Goal: Navigation & Orientation: Find specific page/section

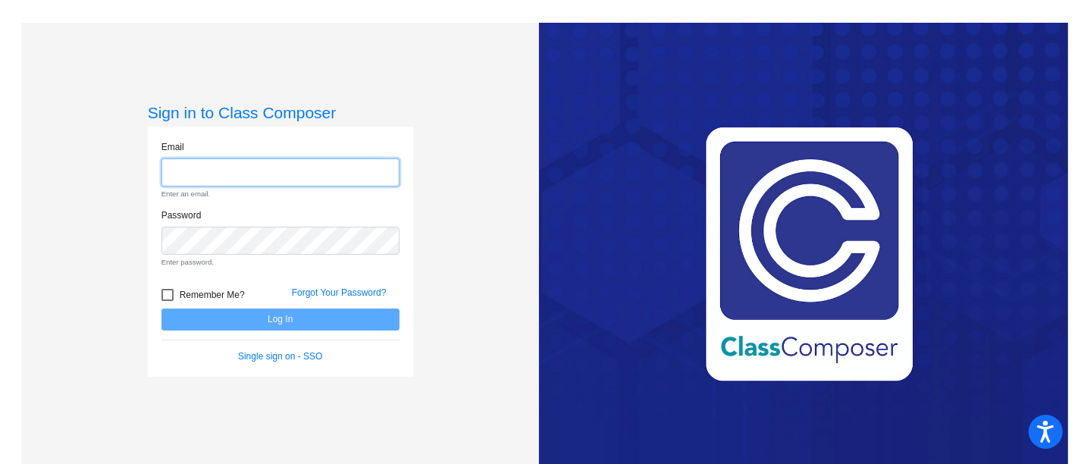
type input "[PERSON_NAME][EMAIL_ADDRESS][PERSON_NAME][DOMAIN_NAME]"
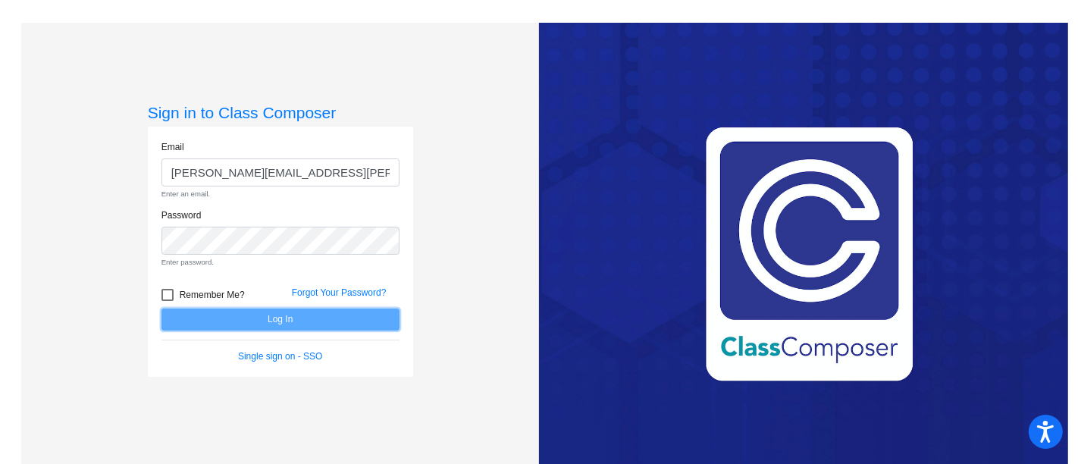
click at [262, 316] on form "Email [PERSON_NAME][EMAIL_ADDRESS][PERSON_NAME][DOMAIN_NAME] Enter an email. Pa…" at bounding box center [280, 251] width 238 height 223
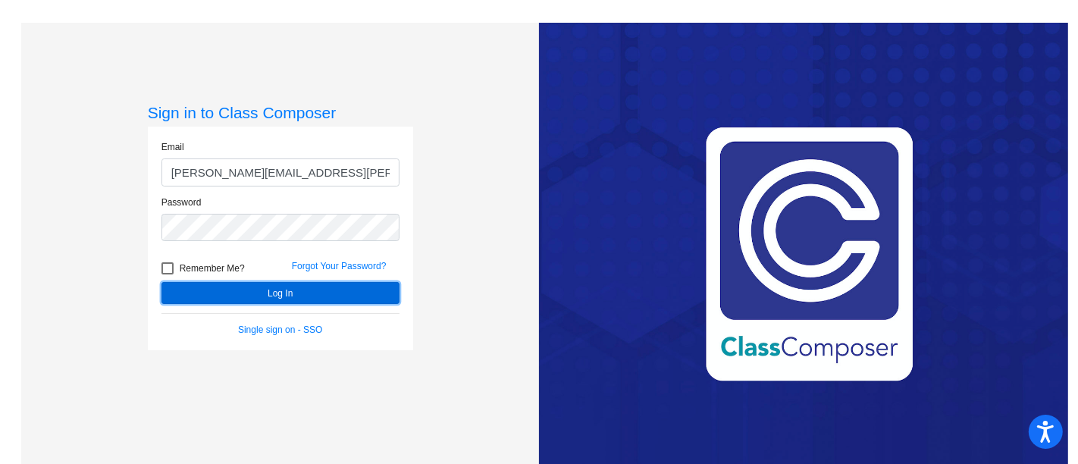
click at [268, 289] on button "Log In" at bounding box center [280, 293] width 238 height 22
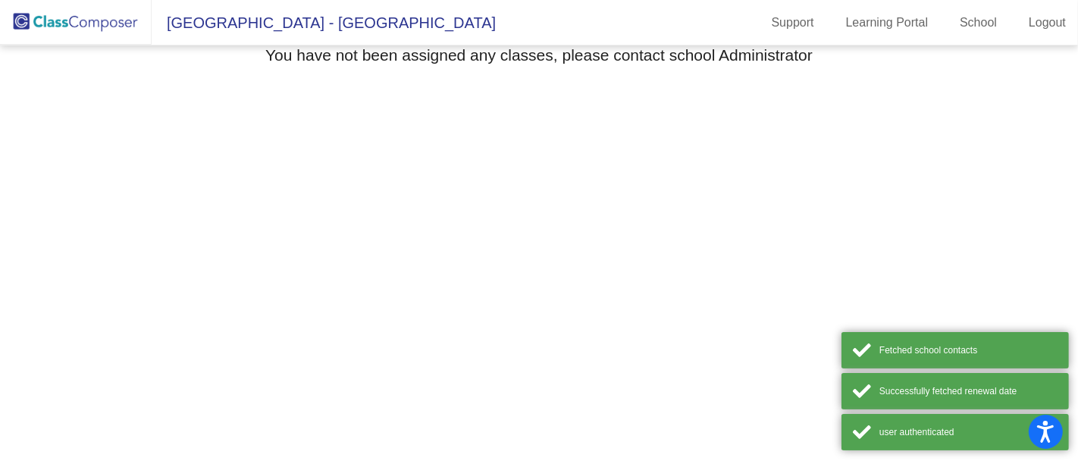
click at [625, 29] on mat-toolbar "[GEOGRAPHIC_DATA] - [GEOGRAPHIC_DATA] Support Learning Portal School Logout" at bounding box center [539, 22] width 1078 height 45
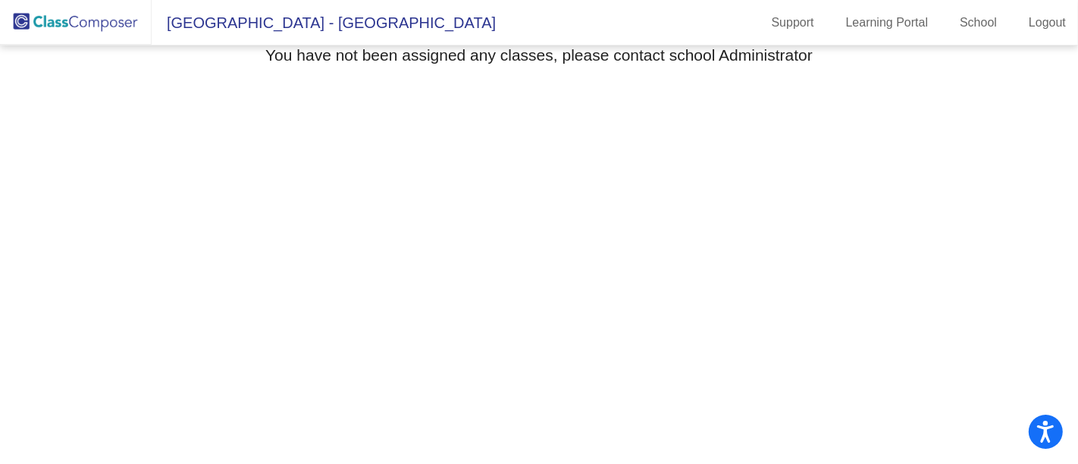
click at [370, 18] on span "[GEOGRAPHIC_DATA] - [GEOGRAPHIC_DATA]" at bounding box center [324, 23] width 344 height 24
click at [629, 27] on mat-toolbar "[GEOGRAPHIC_DATA] - [GEOGRAPHIC_DATA] Support Learning Portal School Logout" at bounding box center [539, 22] width 1078 height 45
click at [660, 11] on mat-toolbar "[GEOGRAPHIC_DATA] - [GEOGRAPHIC_DATA] Support Learning Portal School Logout" at bounding box center [539, 22] width 1078 height 45
click at [368, 11] on span "[GEOGRAPHIC_DATA] - [GEOGRAPHIC_DATA]" at bounding box center [324, 23] width 344 height 24
click at [117, 31] on img at bounding box center [76, 22] width 152 height 45
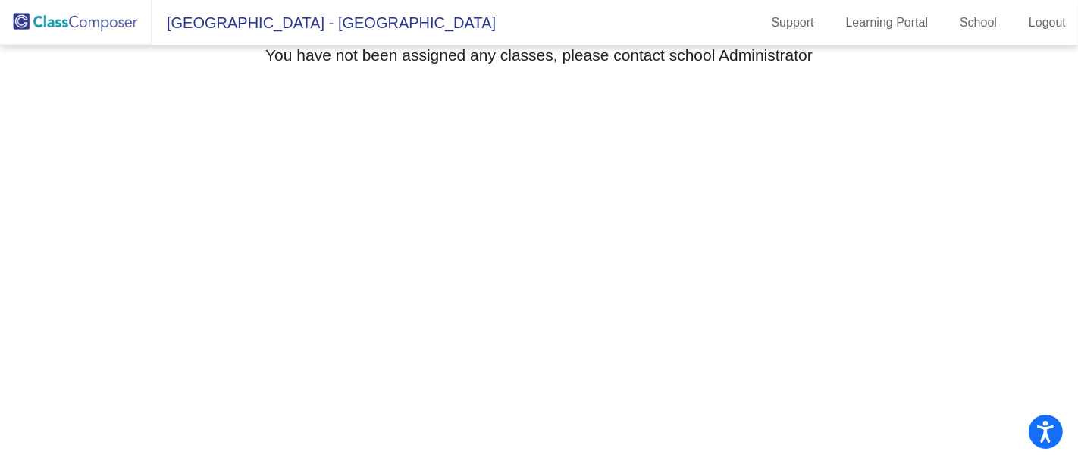
click at [105, 20] on img at bounding box center [76, 22] width 152 height 45
click at [569, 36] on mat-toolbar "[GEOGRAPHIC_DATA] - [GEOGRAPHIC_DATA] Support Learning Portal School Logout" at bounding box center [539, 22] width 1078 height 45
click at [102, 27] on img at bounding box center [76, 22] width 152 height 45
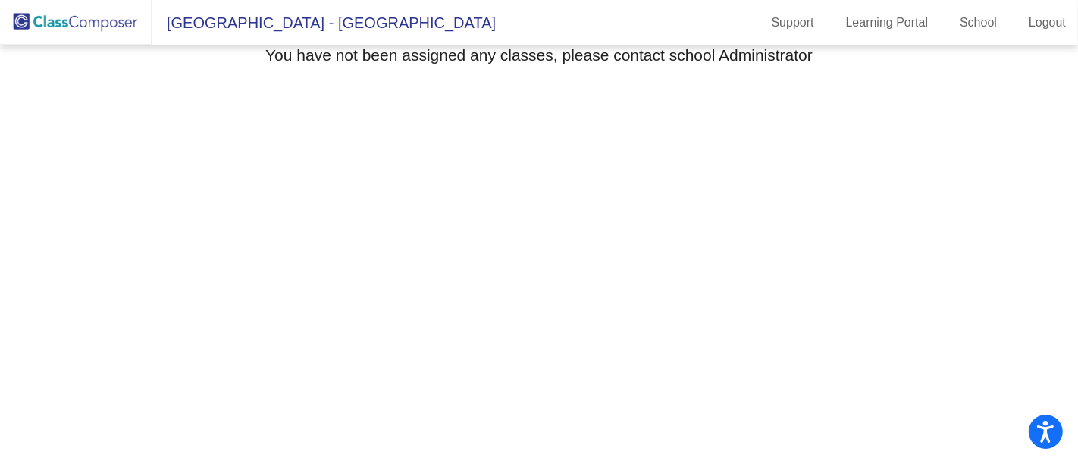
click at [102, 27] on img at bounding box center [76, 22] width 152 height 45
click at [603, 24] on mat-toolbar "[GEOGRAPHIC_DATA] - [GEOGRAPHIC_DATA] Support Learning Portal School Logout" at bounding box center [539, 22] width 1078 height 45
click at [800, 24] on link "Support" at bounding box center [793, 23] width 67 height 24
click at [897, 31] on link "Learning Portal" at bounding box center [887, 23] width 107 height 24
click at [975, 11] on link "School" at bounding box center [978, 23] width 61 height 24
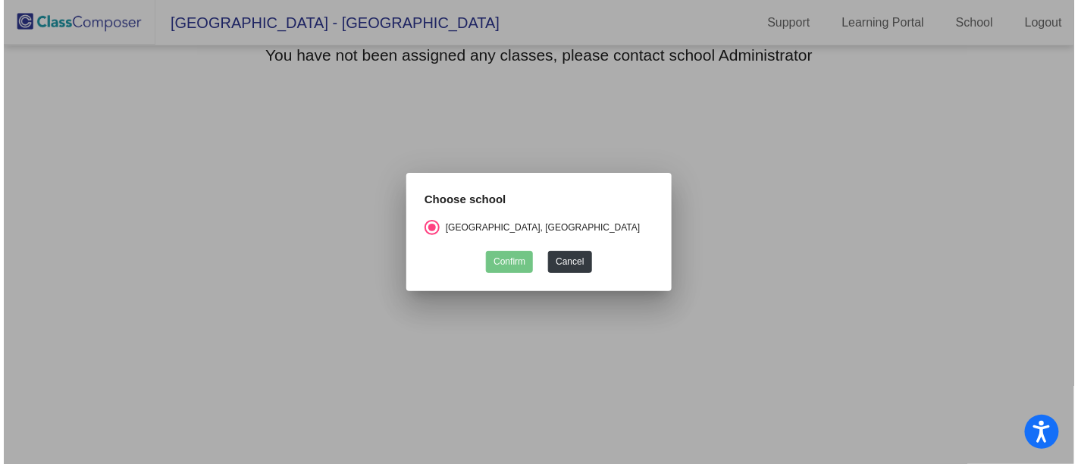
scroll to position [0, 41]
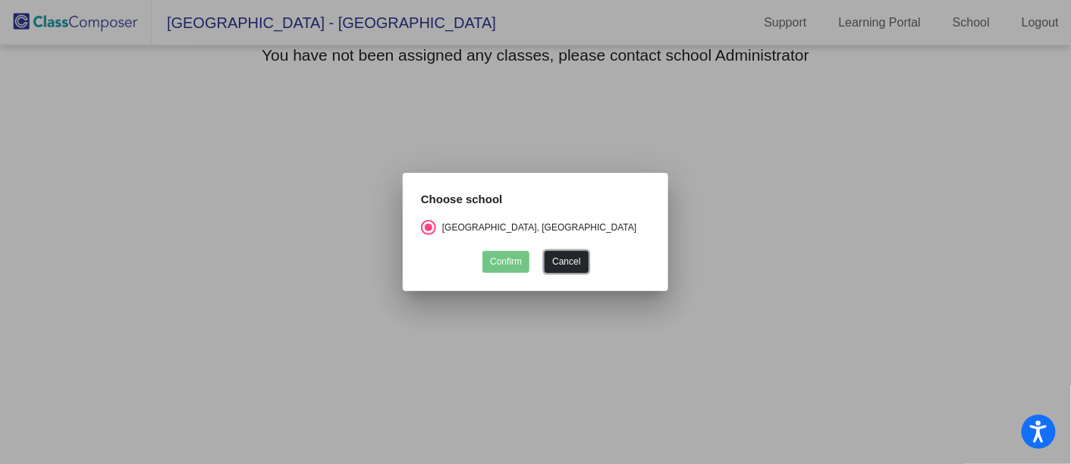
click at [544, 265] on button "Cancel" at bounding box center [565, 262] width 43 height 22
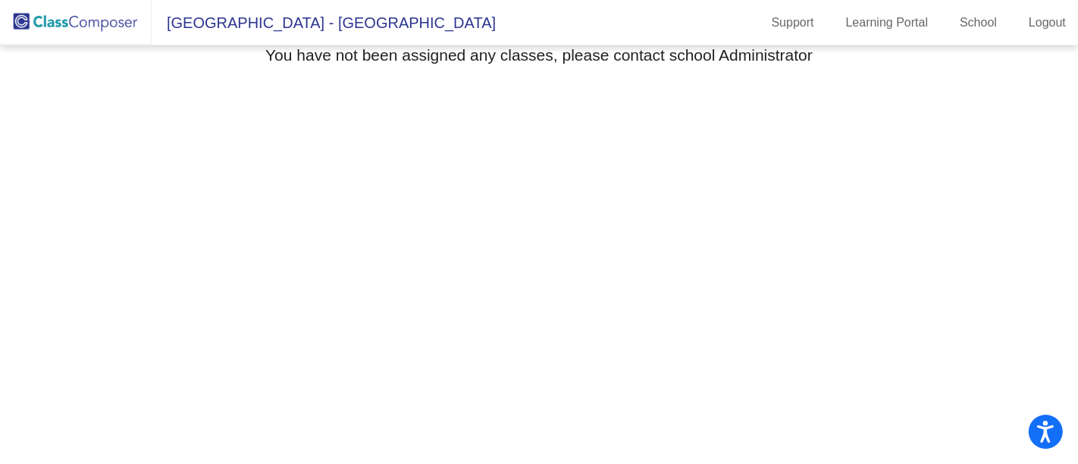
click at [325, 16] on span "[GEOGRAPHIC_DATA] - [GEOGRAPHIC_DATA]" at bounding box center [324, 23] width 344 height 24
click at [98, 20] on img at bounding box center [76, 22] width 152 height 45
click at [685, 33] on mat-toolbar "[GEOGRAPHIC_DATA] - [GEOGRAPHIC_DATA] Support Learning Portal School Logout" at bounding box center [539, 22] width 1078 height 45
